Goal: Task Accomplishment & Management: Use online tool/utility

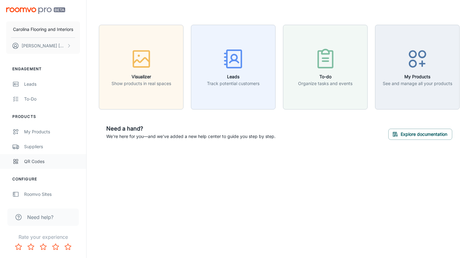
click at [51, 164] on div "QR Codes" at bounding box center [52, 161] width 56 height 7
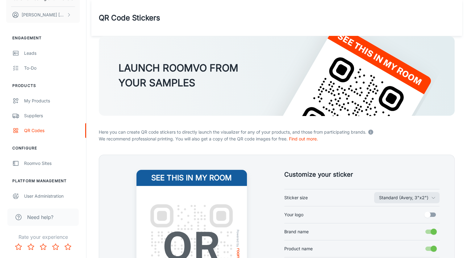
scroll to position [31, 0]
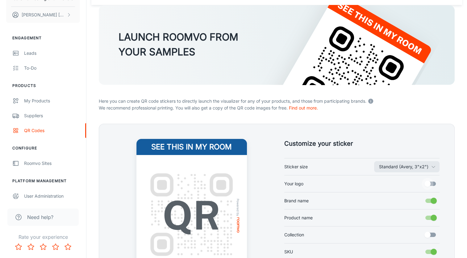
click at [430, 183] on input "Your logo" at bounding box center [427, 184] width 35 height 12
checkbox input "true"
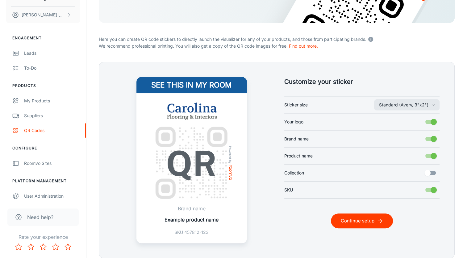
scroll to position [117, 0]
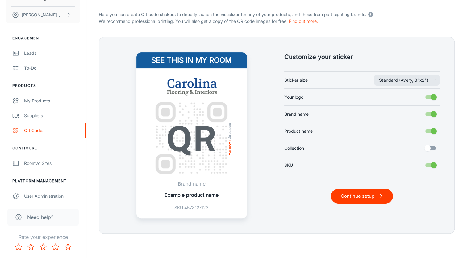
click at [428, 147] on input "Collection" at bounding box center [427, 148] width 35 height 12
checkbox input "true"
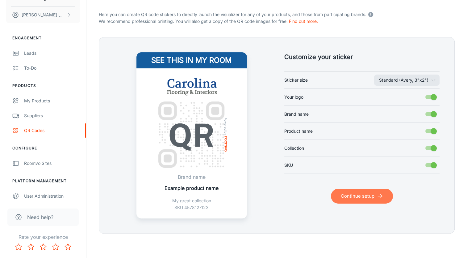
click at [373, 198] on button "Continue setup" at bounding box center [362, 195] width 62 height 15
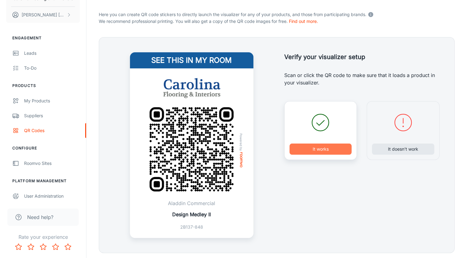
click at [317, 153] on button "It works" at bounding box center [321, 148] width 62 height 11
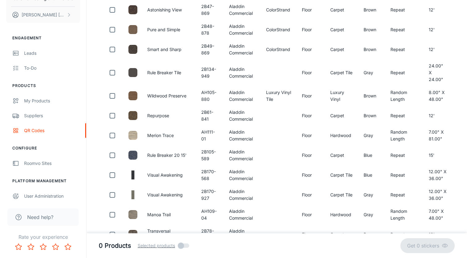
scroll to position [0, 0]
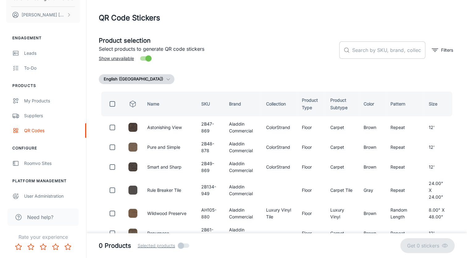
click at [380, 49] on input "text" at bounding box center [389, 49] width 73 height 17
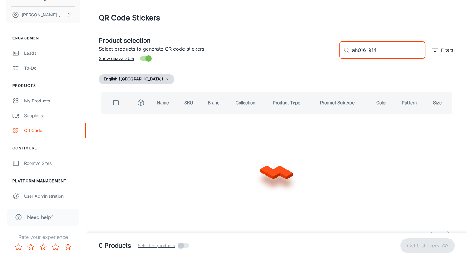
type input "ah016-9140"
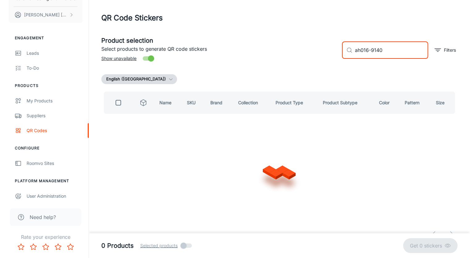
checkbox input "true"
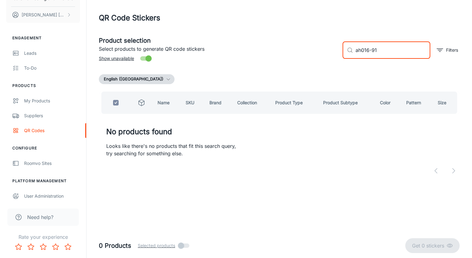
type input "ah016-9"
checkbox input "false"
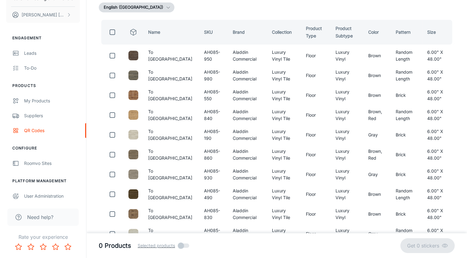
scroll to position [81, 0]
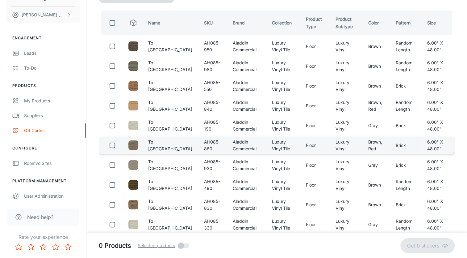
type input "ah085"
click at [111, 144] on input "checkbox" at bounding box center [112, 145] width 12 height 12
checkbox input "true"
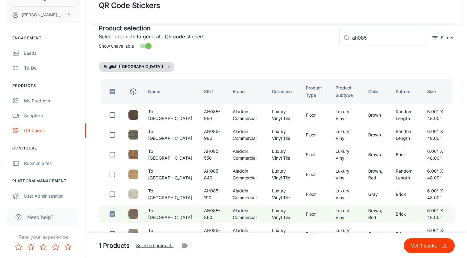
scroll to position [10, 0]
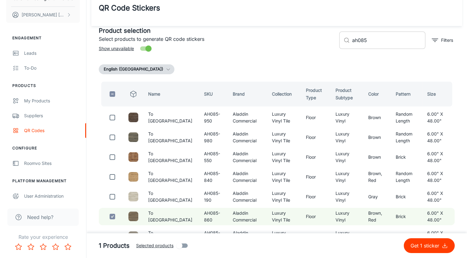
click at [379, 41] on input "ah085" at bounding box center [389, 40] width 73 height 17
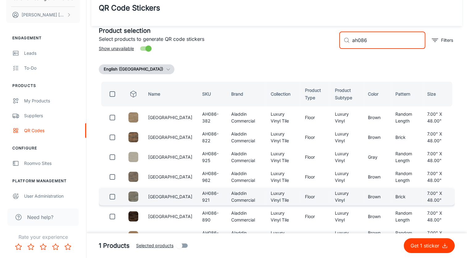
type input "ah086"
click at [112, 196] on input "checkbox" at bounding box center [112, 196] width 12 height 12
checkbox input "true"
click at [369, 41] on input "ah086" at bounding box center [389, 40] width 73 height 17
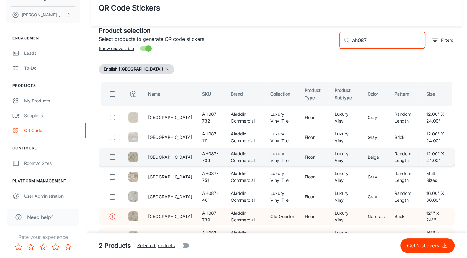
type input "ah087"
click at [112, 155] on input "checkbox" at bounding box center [112, 157] width 12 height 12
checkbox input "true"
click at [381, 44] on input "ah087" at bounding box center [389, 40] width 73 height 17
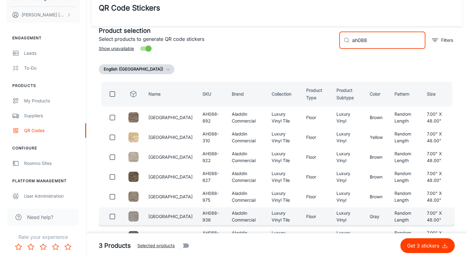
type input "ah088"
click at [112, 216] on input "checkbox" at bounding box center [112, 216] width 12 height 12
checkbox input "true"
click at [376, 36] on input "ah088" at bounding box center [389, 40] width 73 height 17
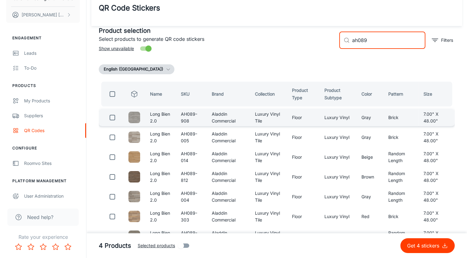
type input "ah089"
click at [114, 117] on input "checkbox" at bounding box center [112, 117] width 12 height 12
checkbox input "true"
click at [396, 41] on input "ah089" at bounding box center [389, 40] width 73 height 17
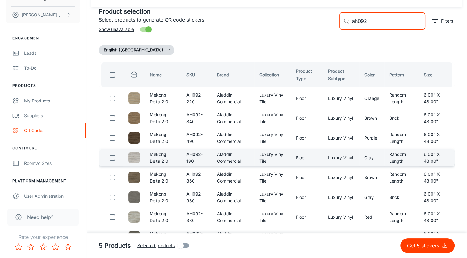
scroll to position [41, 0]
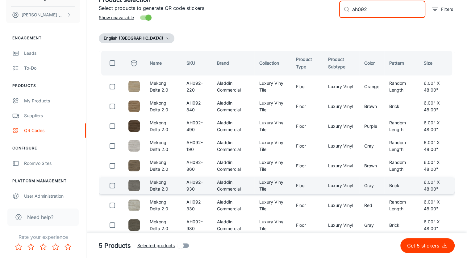
type input "ah092"
click at [114, 185] on input "checkbox" at bounding box center [112, 185] width 12 height 12
checkbox input "true"
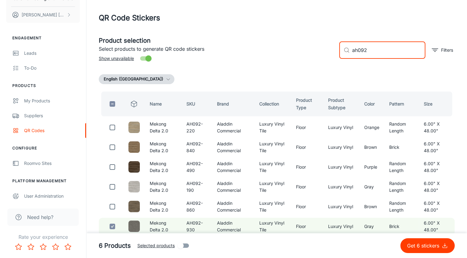
click at [375, 53] on input "ah092" at bounding box center [389, 49] width 73 height 17
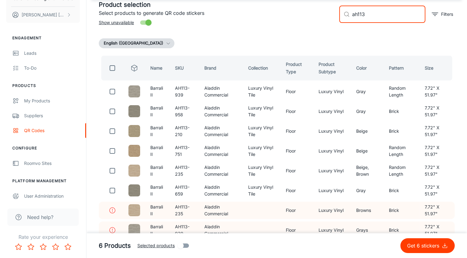
scroll to position [40, 0]
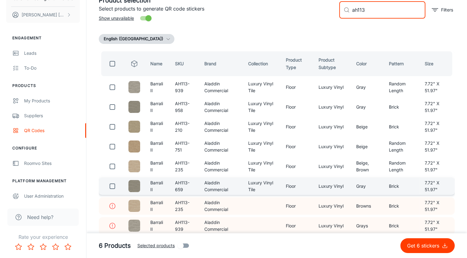
type input "ah113"
click at [188, 189] on td "AH113-659" at bounding box center [184, 185] width 29 height 17
click at [113, 186] on input "checkbox" at bounding box center [112, 186] width 12 height 12
checkbox input "true"
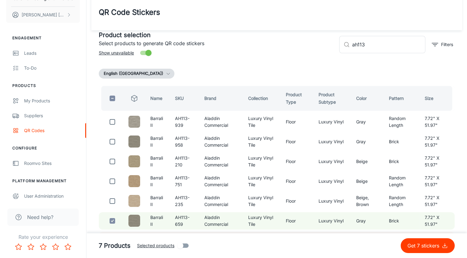
scroll to position [0, 0]
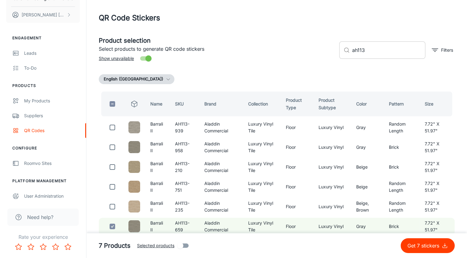
click at [387, 51] on input "ah113" at bounding box center [389, 49] width 73 height 17
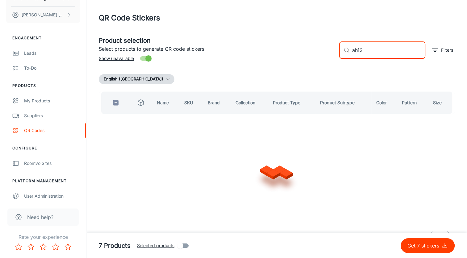
type input "ah124"
checkbox input "true"
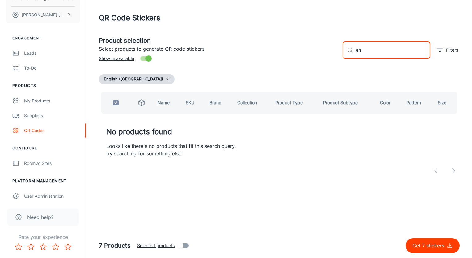
type input "a"
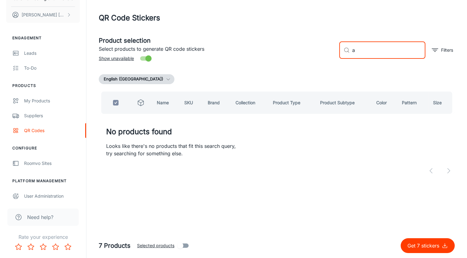
checkbox input "false"
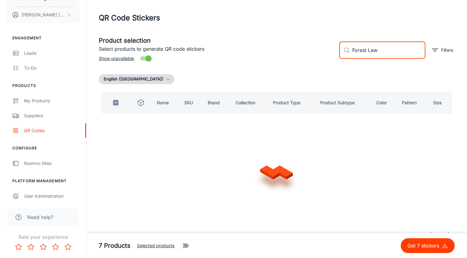
type input "Forest Lawn"
checkbox input "true"
type input "F"
checkbox input "false"
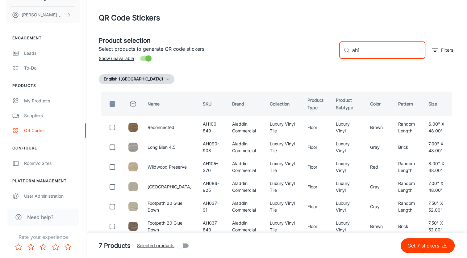
type input "ah12"
checkbox input "true"
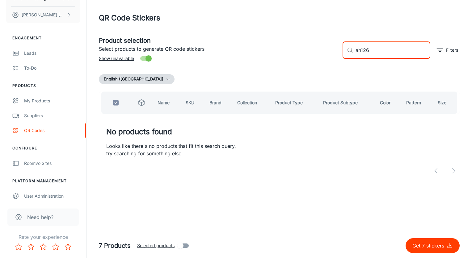
drag, startPoint x: 385, startPoint y: 48, endPoint x: 326, endPoint y: 44, distance: 59.1
click at [326, 44] on div "Product selection Select products to generate QR code stickers Show unavailable…" at bounding box center [277, 47] width 366 height 33
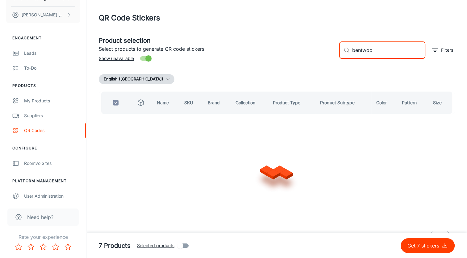
type input "bentwood"
checkbox input "false"
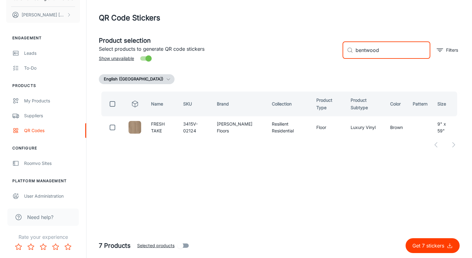
drag, startPoint x: 406, startPoint y: 49, endPoint x: 302, endPoint y: 48, distance: 104.1
click at [302, 48] on div "Product selection Select products to generate QR code stickers Show unavailable…" at bounding box center [277, 47] width 366 height 33
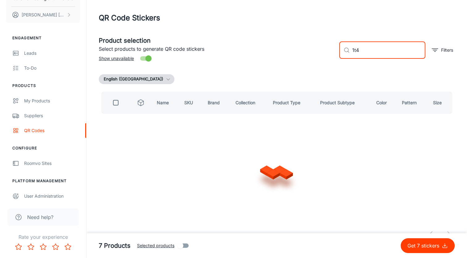
type input "1t49"
checkbox input "true"
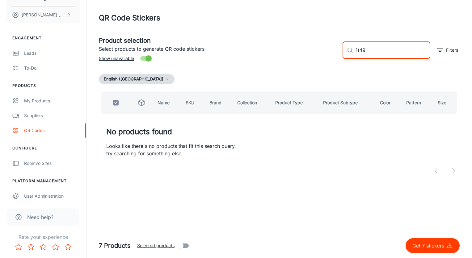
type input "1t4"
checkbox input "false"
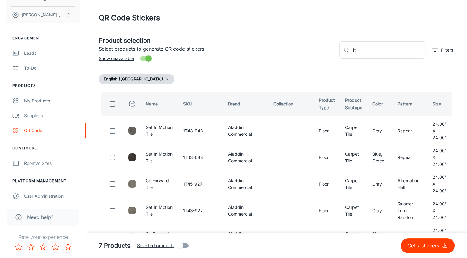
click at [410, 59] on div "​ 1t ​ Filters" at bounding box center [395, 47] width 120 height 33
click at [368, 45] on input "1t" at bounding box center [389, 49] width 73 height 17
type input "1t51"
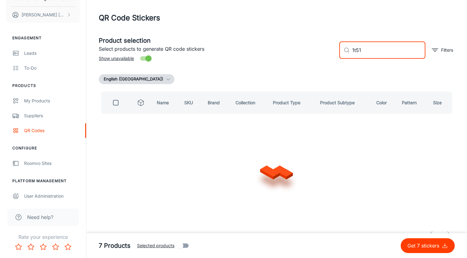
checkbox input "true"
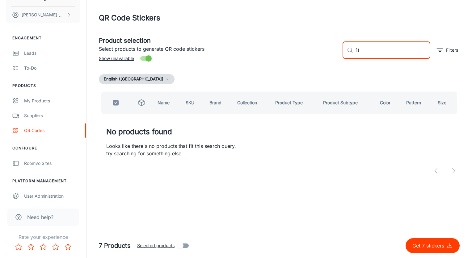
type input "1"
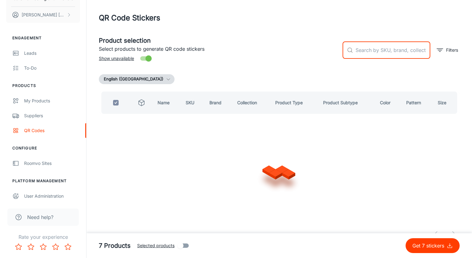
checkbox input "false"
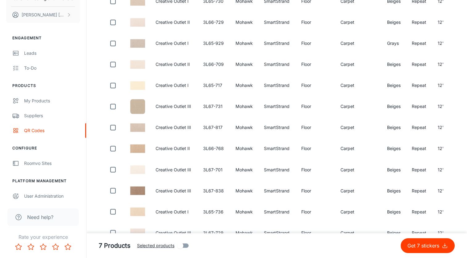
scroll to position [1056, 0]
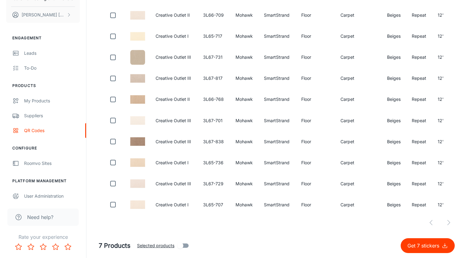
click at [450, 222] on div at bounding box center [277, 222] width 356 height 12
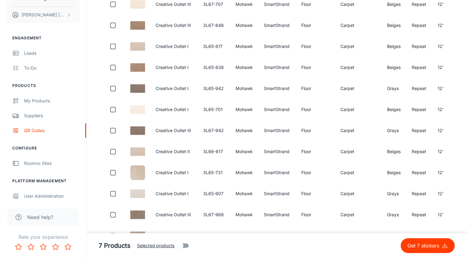
scroll to position [0, 0]
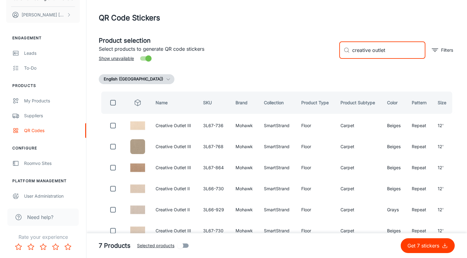
click at [387, 51] on input "creative outlet" at bounding box center [389, 49] width 73 height 17
click at [397, 52] on input "creative outlet" at bounding box center [389, 49] width 73 height 17
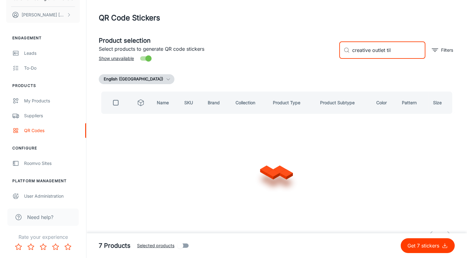
type input "creative outlet tile"
checkbox input "true"
type input "creative out"
checkbox input "false"
type input "creative gt"
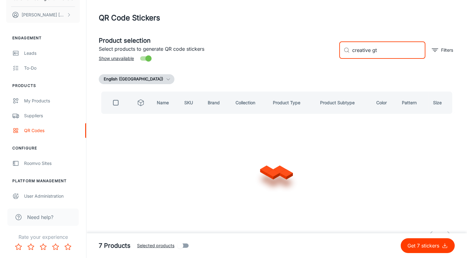
checkbox input "true"
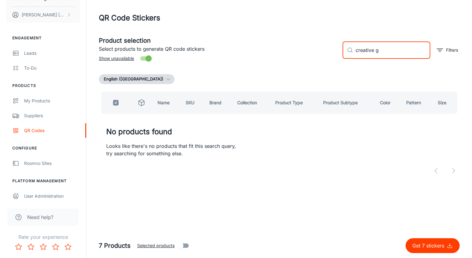
type input "creative"
checkbox input "false"
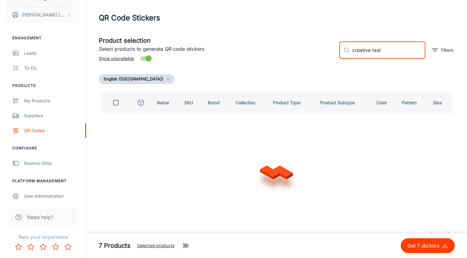
type input "creative taste"
checkbox input "true"
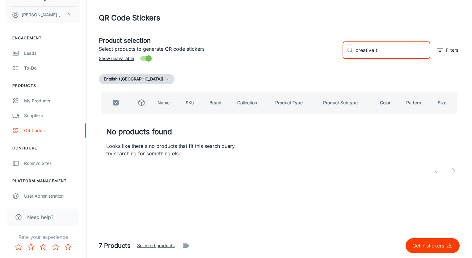
type input "creative"
checkbox input "false"
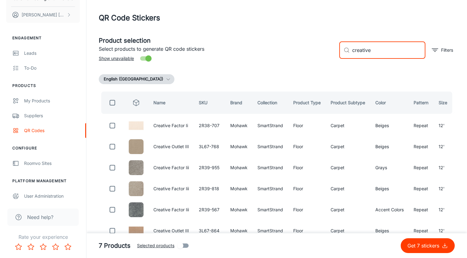
drag, startPoint x: 385, startPoint y: 52, endPoint x: 269, endPoint y: 44, distance: 116.1
click at [269, 44] on div "Product selection Select products to generate QR code stickers Show unavailable…" at bounding box center [274, 47] width 361 height 33
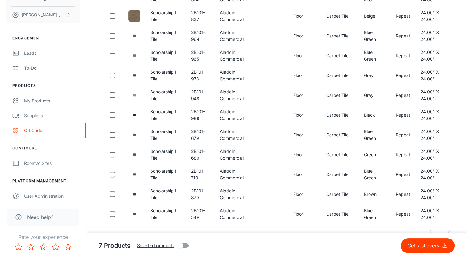
scroll to position [180, 0]
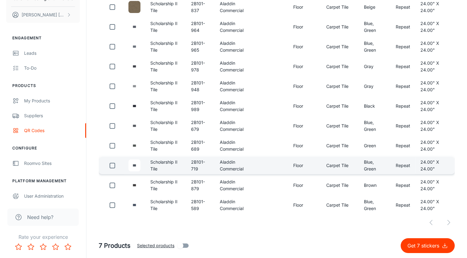
type input "2b101"
click at [109, 166] on input "checkbox" at bounding box center [112, 165] width 12 height 12
checkbox input "true"
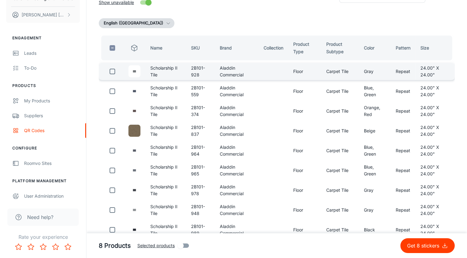
scroll to position [25, 0]
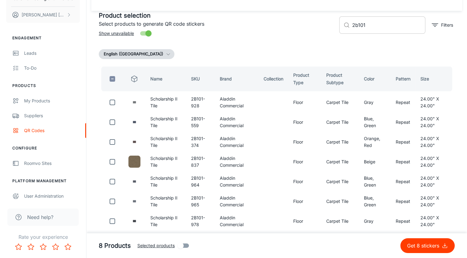
click at [386, 23] on input "2b101" at bounding box center [389, 24] width 73 height 17
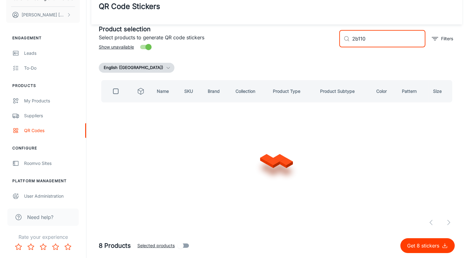
scroll to position [0, 0]
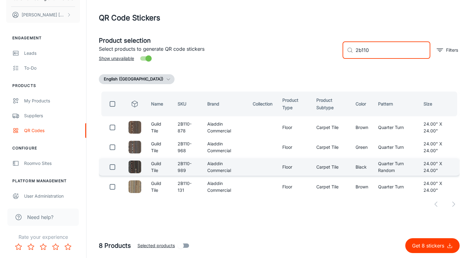
type input "2b110"
click at [116, 167] on input "checkbox" at bounding box center [112, 167] width 12 height 12
checkbox input "true"
click at [375, 52] on input "2b110" at bounding box center [393, 49] width 75 height 17
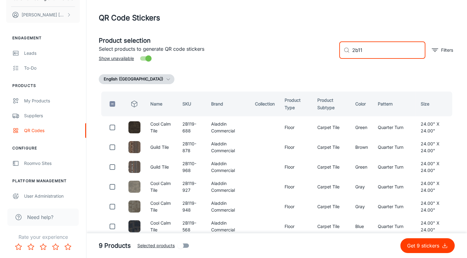
type input "2b117"
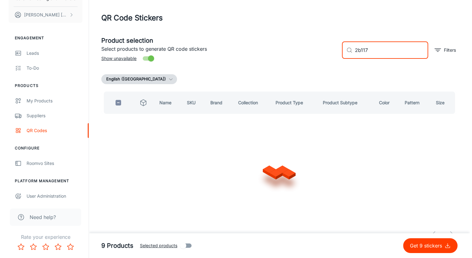
checkbox input "true"
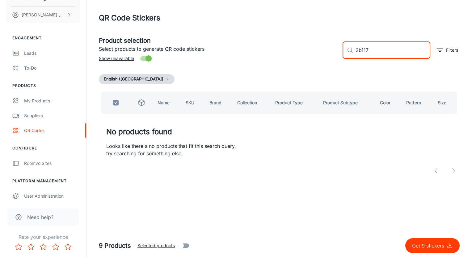
type input "2b11"
checkbox input "false"
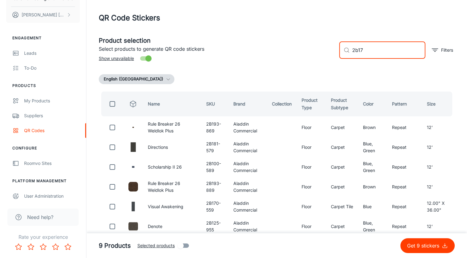
type input "2b175"
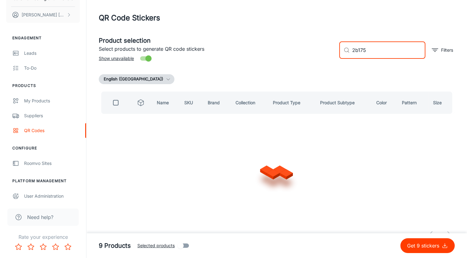
checkbox input "true"
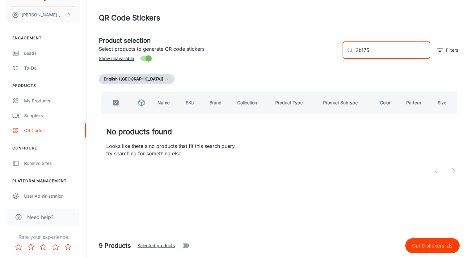
type input "2b17"
checkbox input "false"
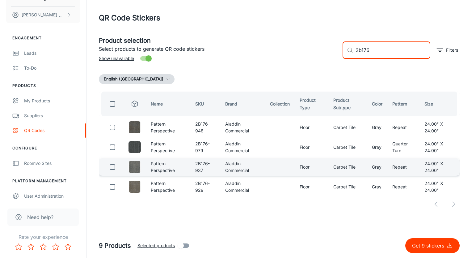
type input "2b176"
click at [114, 167] on input "checkbox" at bounding box center [112, 167] width 12 height 12
checkbox input "true"
click at [387, 54] on input "2b176" at bounding box center [393, 49] width 75 height 17
click at [393, 49] on input "2b176" at bounding box center [393, 49] width 75 height 17
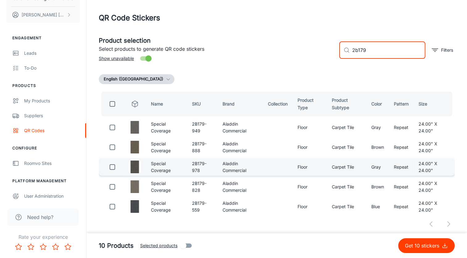
type input "2b179"
click at [113, 167] on input "checkbox" at bounding box center [112, 167] width 12 height 12
checkbox input "true"
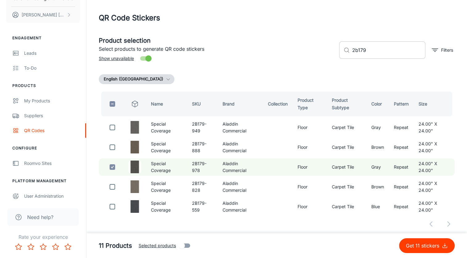
click at [388, 52] on input "2b179" at bounding box center [389, 49] width 73 height 17
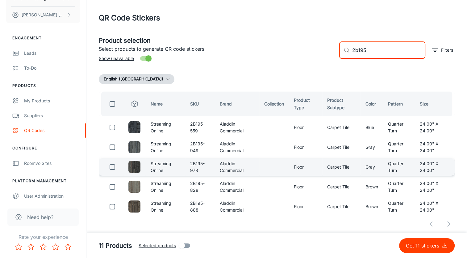
type input "2b195"
click at [115, 169] on input "checkbox" at bounding box center [112, 167] width 12 height 12
checkbox input "true"
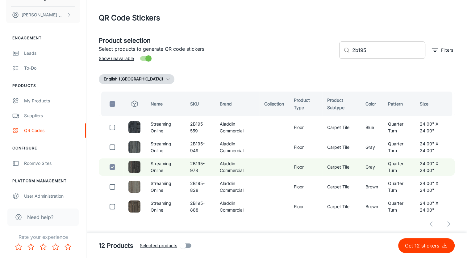
click at [400, 51] on input "2b195" at bounding box center [389, 49] width 73 height 17
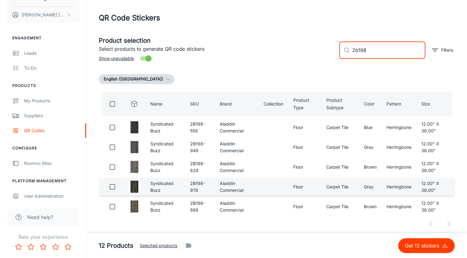
type input "2b198"
click at [114, 188] on input "checkbox" at bounding box center [112, 186] width 12 height 12
checkbox input "true"
click at [387, 52] on input "2b198" at bounding box center [389, 49] width 73 height 17
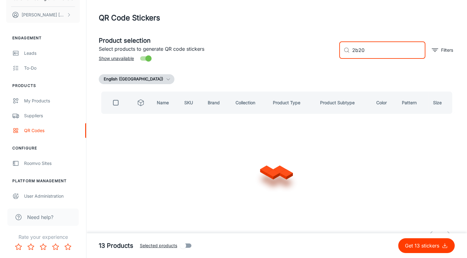
type input "2b200"
checkbox input "true"
type input "2b201"
checkbox input "false"
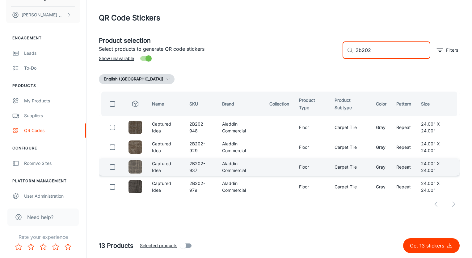
type input "2b202"
click at [115, 170] on input "checkbox" at bounding box center [112, 167] width 12 height 12
checkbox input "true"
click at [373, 48] on input "2b202" at bounding box center [393, 49] width 75 height 17
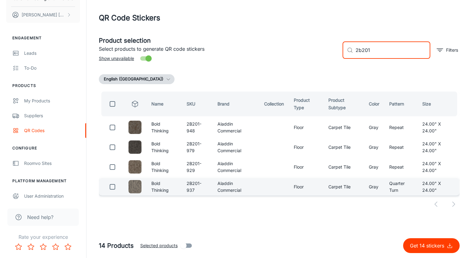
type input "2b201"
click at [114, 188] on input "checkbox" at bounding box center [112, 186] width 12 height 12
checkbox input "true"
click at [390, 50] on input "2b201" at bounding box center [393, 49] width 75 height 17
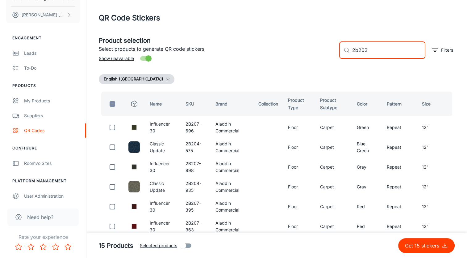
click at [390, 50] on input "2b203" at bounding box center [389, 49] width 73 height 17
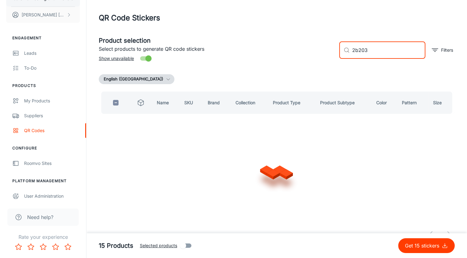
type input "2b203"
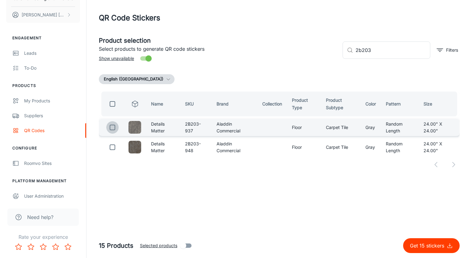
click at [113, 129] on input "checkbox" at bounding box center [112, 127] width 12 height 12
checkbox input "true"
click at [406, 47] on input "2b203" at bounding box center [393, 49] width 75 height 17
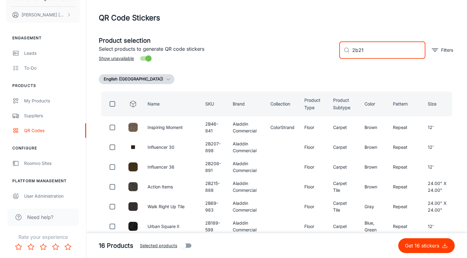
type input "2b213"
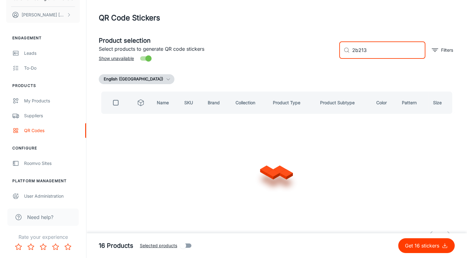
checkbox input "true"
type input "2b214"
checkbox input "false"
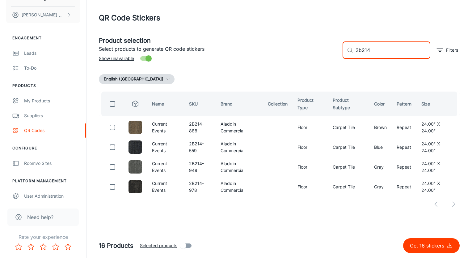
type input "2b214"
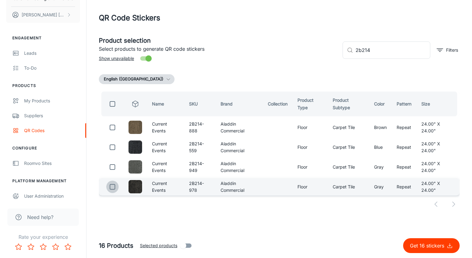
click at [116, 187] on input "checkbox" at bounding box center [112, 186] width 12 height 12
checkbox input "true"
click at [390, 50] on input "2b214" at bounding box center [393, 49] width 75 height 17
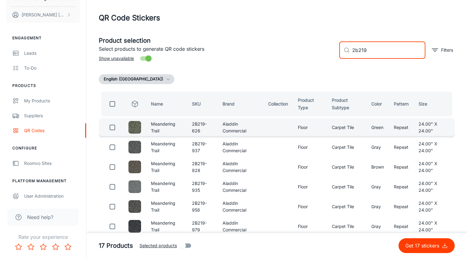
type input "2b219"
click at [115, 128] on input "checkbox" at bounding box center [112, 127] width 12 height 12
checkbox input "true"
click at [389, 49] on input "2b219" at bounding box center [389, 49] width 73 height 17
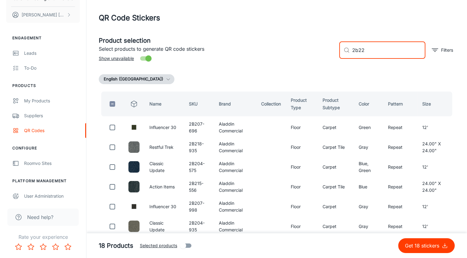
type input "2b221"
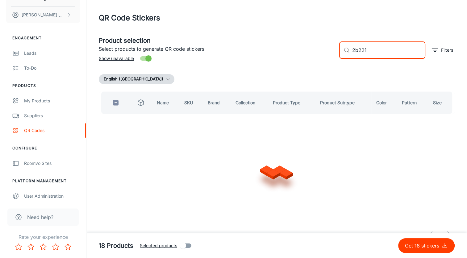
checkbox input "true"
type input "2b"
checkbox input "false"
type input "2b59"
checkbox input "true"
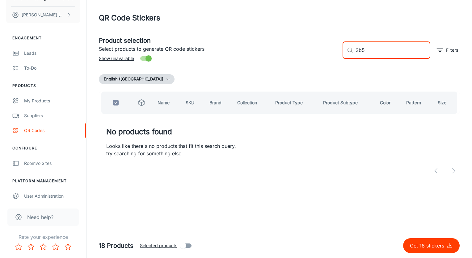
type input "2b"
checkbox input "false"
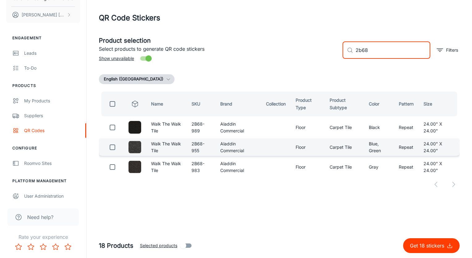
type input "2b68"
click at [112, 146] on input "checkbox" at bounding box center [112, 147] width 12 height 12
checkbox input "true"
click at [374, 50] on input "2b68" at bounding box center [393, 49] width 75 height 17
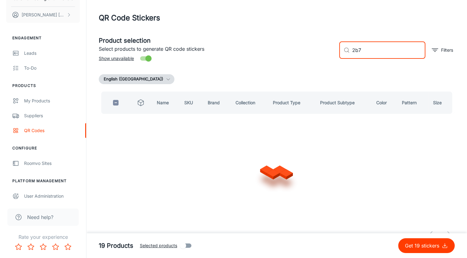
type input "2b71"
checkbox input "true"
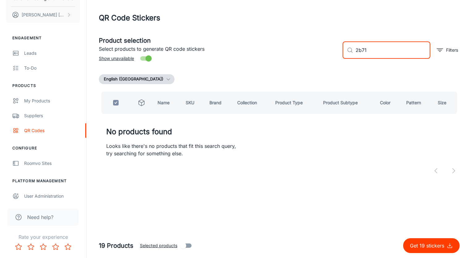
type input "2b7"
checkbox input "false"
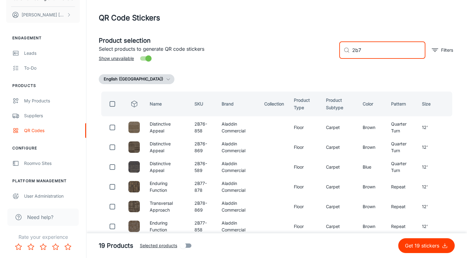
type input "2b73"
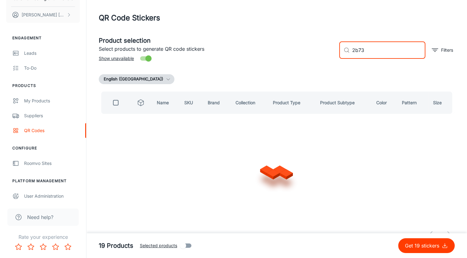
checkbox input "true"
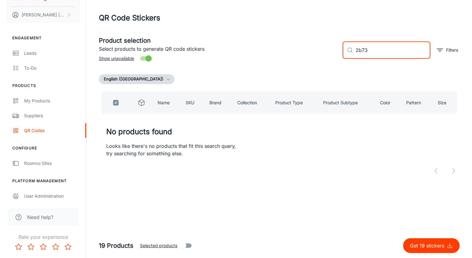
type input "2b7"
checkbox input "false"
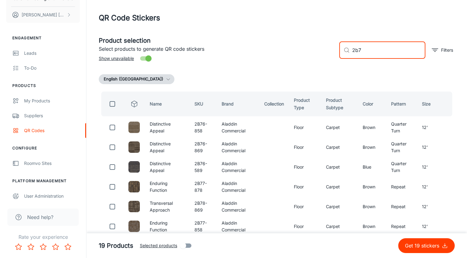
type input "2b79"
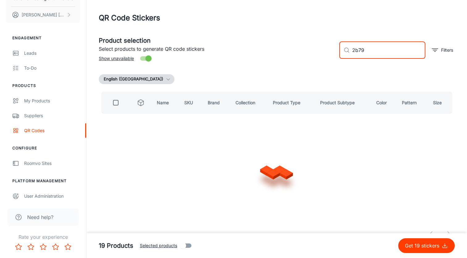
checkbox input "true"
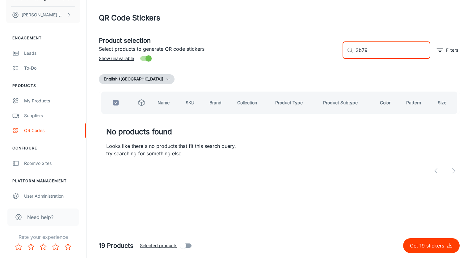
type input "2b7"
checkbox input "false"
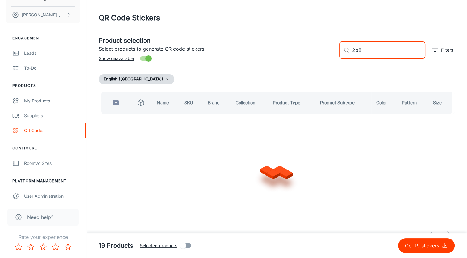
type input "2b80"
checkbox input "true"
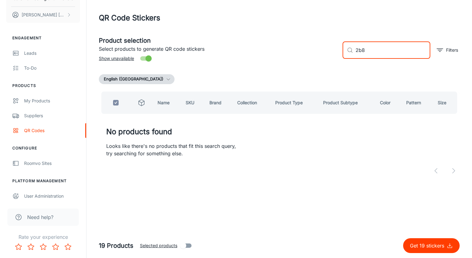
type input "2b"
checkbox input "false"
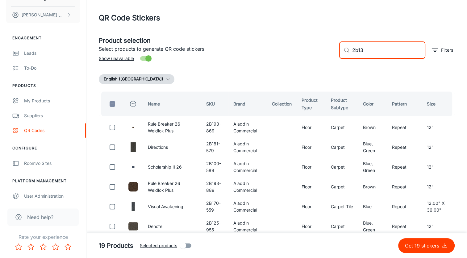
type input "2b132"
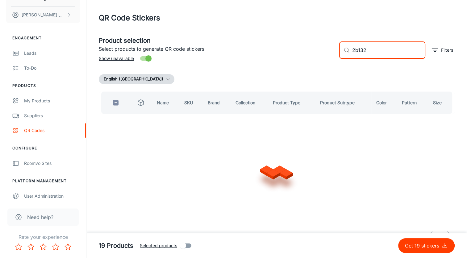
checkbox input "true"
type input "2b1"
checkbox input "false"
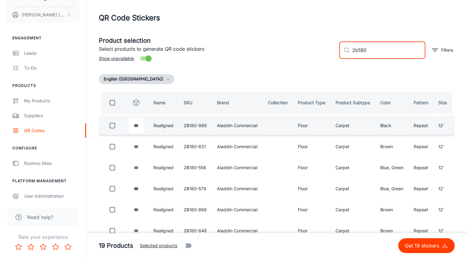
type input "2b180"
click at [111, 122] on input "checkbox" at bounding box center [112, 125] width 12 height 12
checkbox input "true"
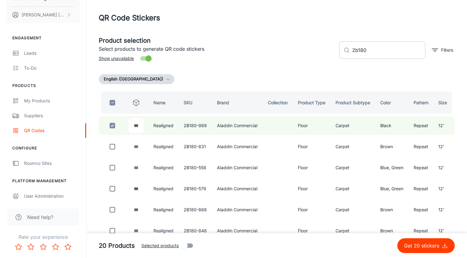
click at [383, 54] on input "2b180" at bounding box center [389, 49] width 73 height 17
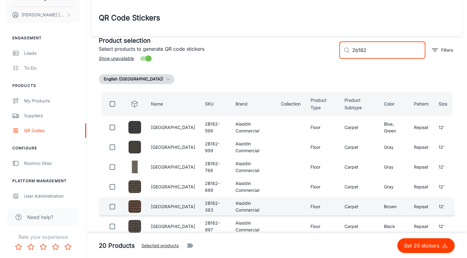
scroll to position [31, 0]
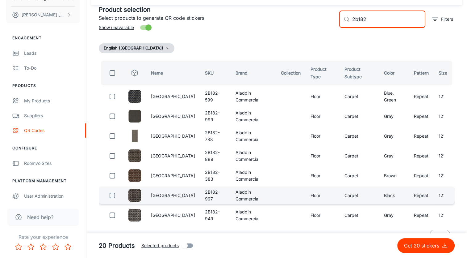
type input "2b182"
click at [112, 200] on input "checkbox" at bounding box center [112, 195] width 12 height 12
checkbox input "true"
click at [371, 22] on input "2b182" at bounding box center [389, 19] width 73 height 17
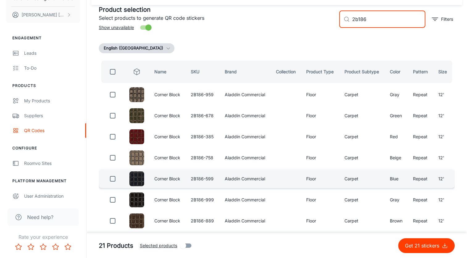
scroll to position [62, 0]
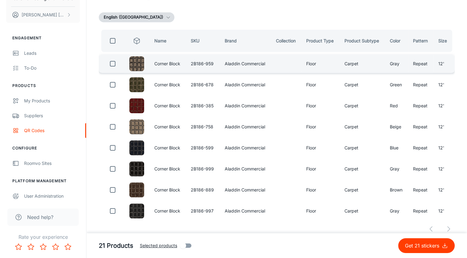
type input "2b186"
click at [115, 65] on input "checkbox" at bounding box center [113, 63] width 12 height 12
checkbox input "true"
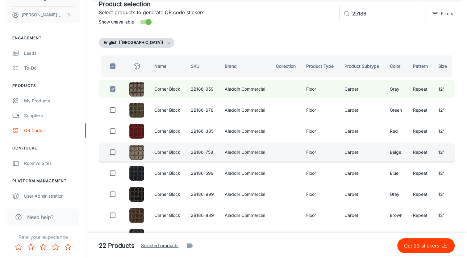
scroll to position [31, 0]
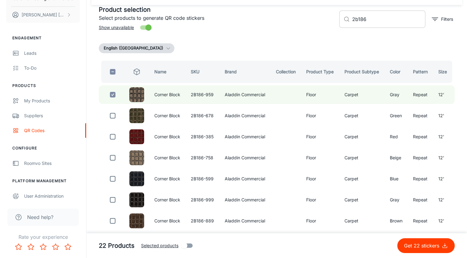
click at [369, 17] on input "2b186" at bounding box center [389, 19] width 73 height 17
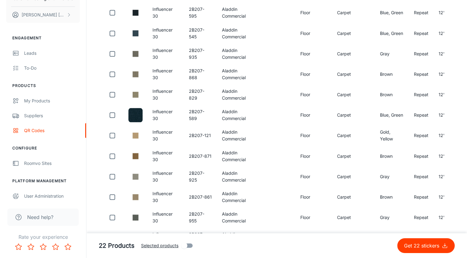
scroll to position [564, 0]
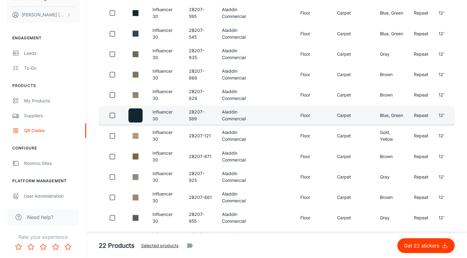
type input "2b207"
click at [115, 114] on input "checkbox" at bounding box center [112, 115] width 12 height 12
checkbox input "true"
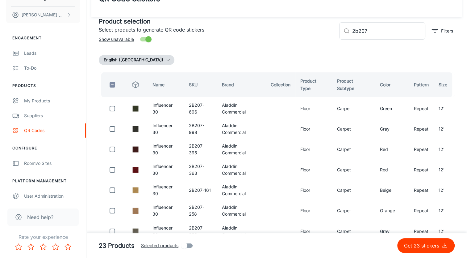
scroll to position [0, 0]
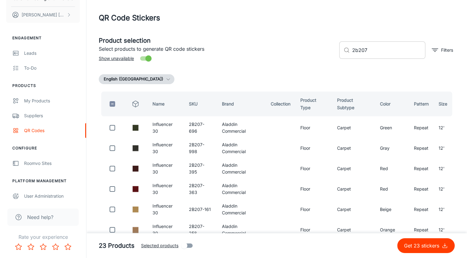
click at [382, 47] on input "2b207" at bounding box center [389, 49] width 73 height 17
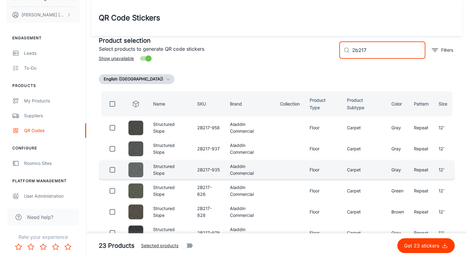
scroll to position [28, 0]
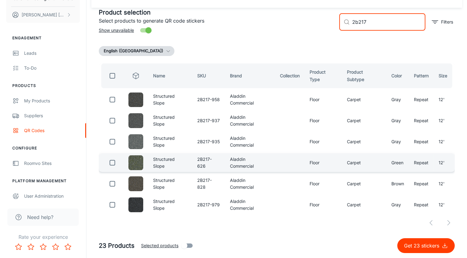
type input "2b217"
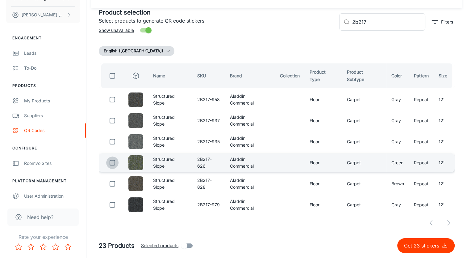
click at [111, 162] on input "checkbox" at bounding box center [112, 162] width 12 height 12
checkbox input "true"
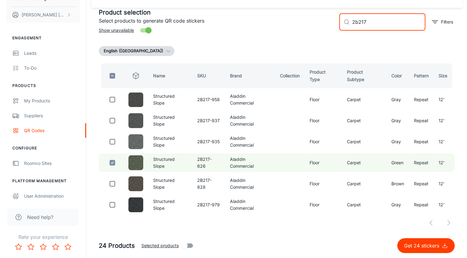
click at [379, 24] on input "2b217" at bounding box center [389, 21] width 73 height 17
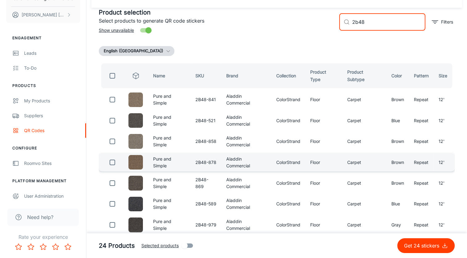
type input "2b48"
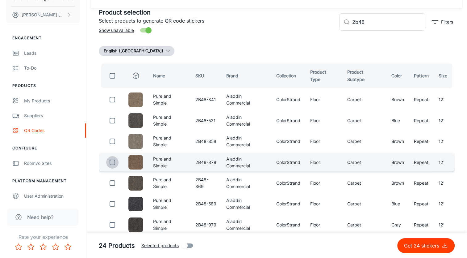
click at [113, 162] on input "checkbox" at bounding box center [112, 162] width 12 height 12
checkbox input "true"
click at [376, 21] on input "2b48" at bounding box center [389, 21] width 73 height 17
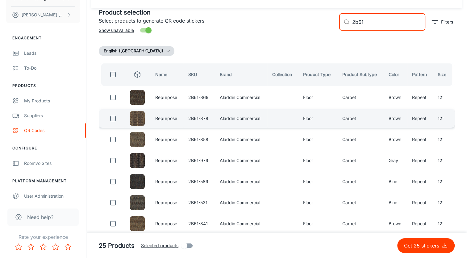
type input "2b61"
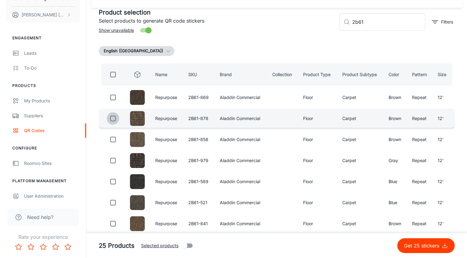
click at [111, 119] on input "checkbox" at bounding box center [113, 118] width 12 height 12
checkbox input "true"
drag, startPoint x: 371, startPoint y: 23, endPoint x: 366, endPoint y: 25, distance: 5.0
click at [369, 24] on input "2b61" at bounding box center [389, 21] width 73 height 17
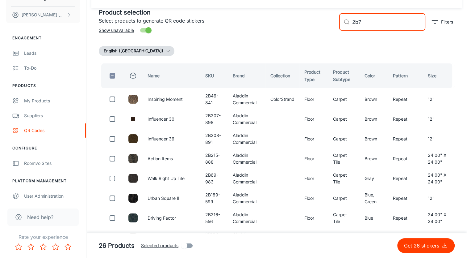
type input "2b75"
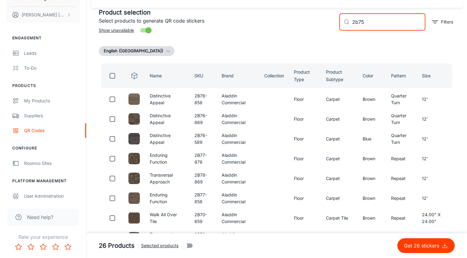
scroll to position [11, 0]
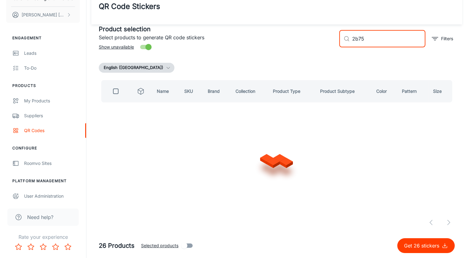
checkbox input "true"
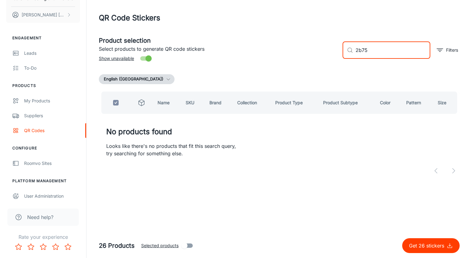
type input "2b7"
checkbox input "false"
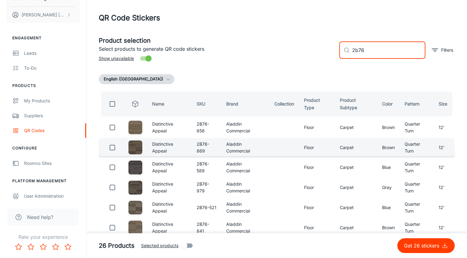
type input "2b76"
click at [113, 148] on input "checkbox" at bounding box center [112, 147] width 12 height 12
checkbox input "true"
click at [380, 49] on input "2b76" at bounding box center [389, 49] width 73 height 17
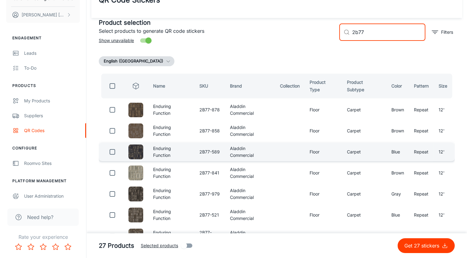
scroll to position [31, 0]
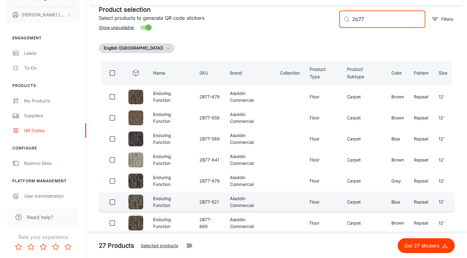
type input "2b77"
click at [111, 200] on input "checkbox" at bounding box center [112, 202] width 12 height 12
click at [420, 245] on p "Get 28 stickers" at bounding box center [423, 245] width 38 height 7
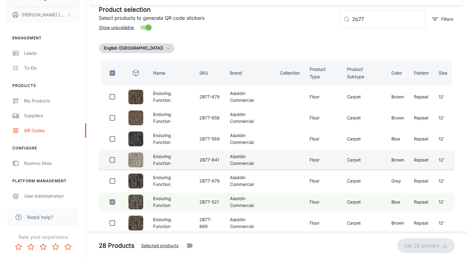
checkbox input "false"
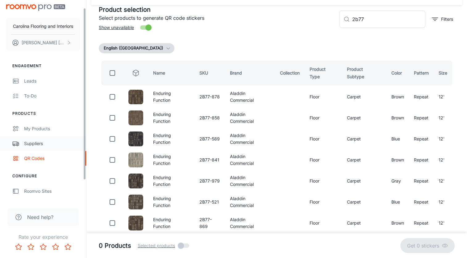
scroll to position [0, 0]
